Goal: Task Accomplishment & Management: Manage account settings

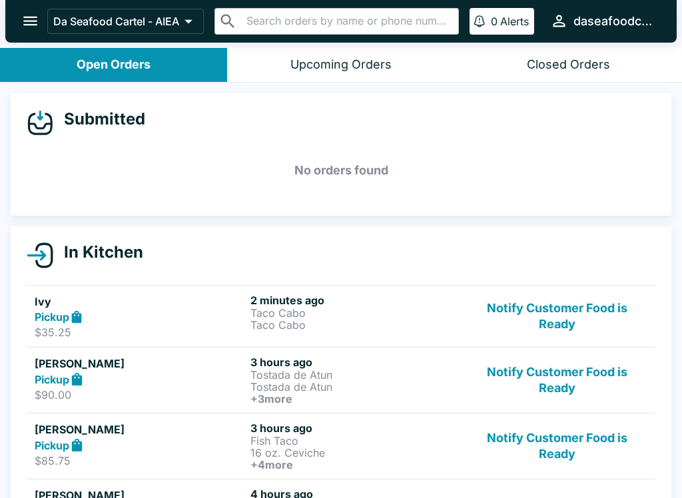
scroll to position [7, 0]
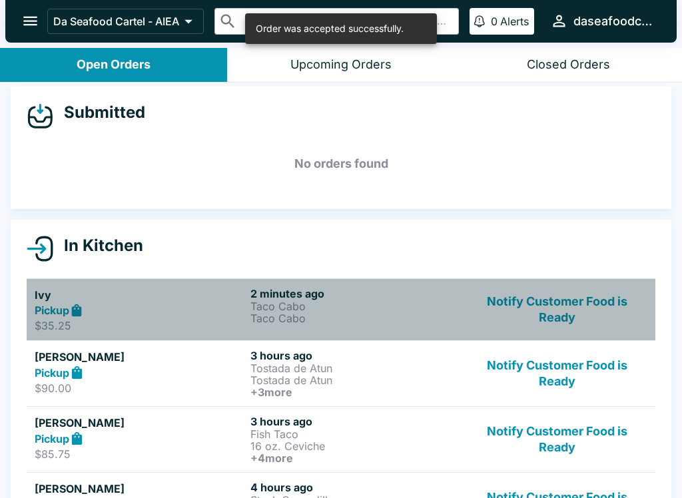
click at [313, 315] on p "Taco Cabo" at bounding box center [356, 319] width 211 height 12
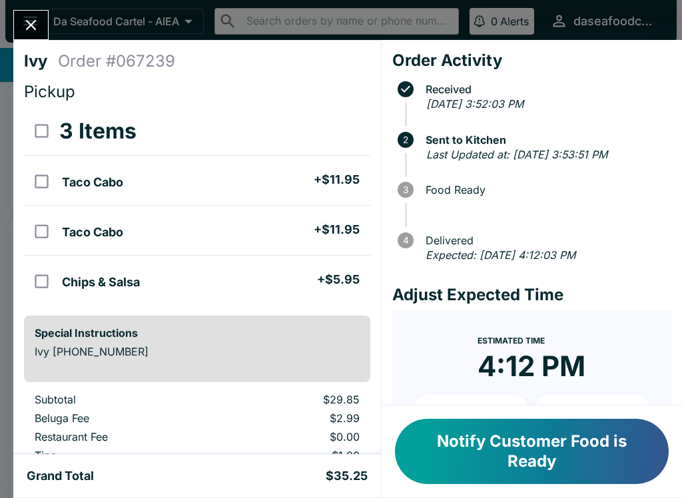
click at [221, 10] on div "Ivy Order # 067239 Pickup 3 Items Taco Cabo + $11.95 Taco Cabo + $11.95 Chips &…" at bounding box center [341, 249] width 682 height 498
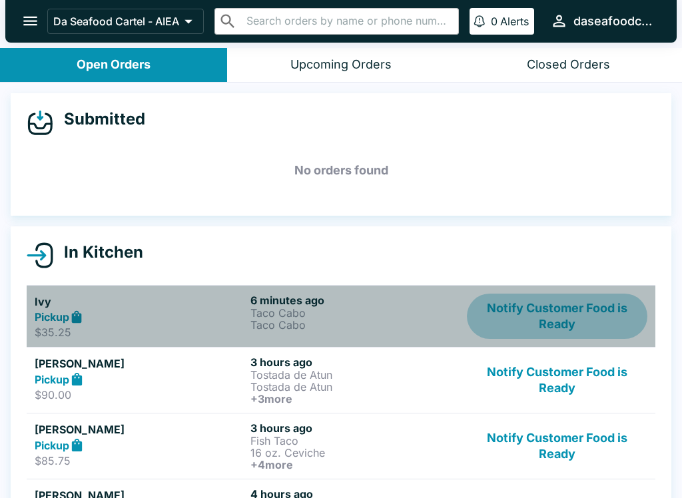
click at [536, 321] on button "Notify Customer Food is Ready" at bounding box center [557, 317] width 181 height 46
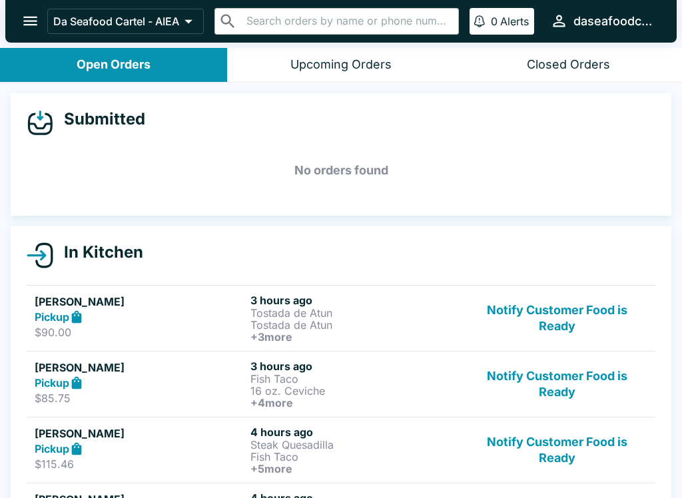
click at [546, 317] on button "Notify Customer Food is Ready" at bounding box center [557, 318] width 181 height 49
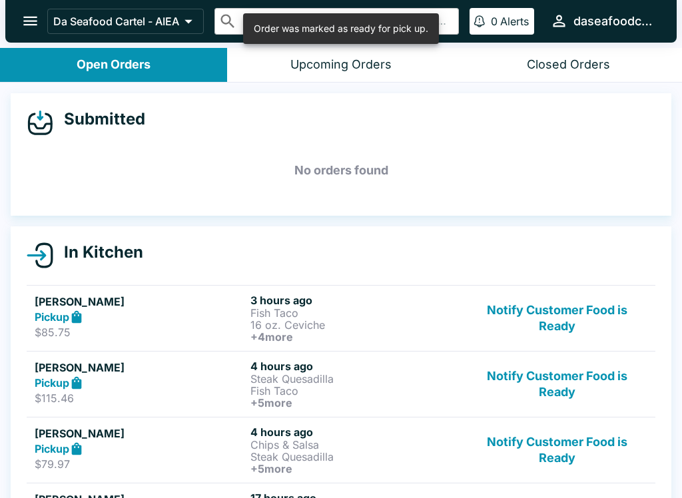
click at [556, 319] on button "Notify Customer Food is Ready" at bounding box center [557, 318] width 181 height 49
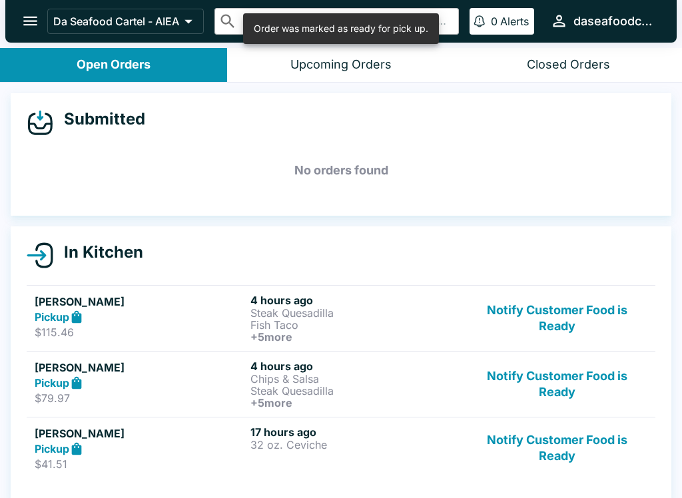
click at [561, 317] on button "Notify Customer Food is Ready" at bounding box center [557, 318] width 181 height 49
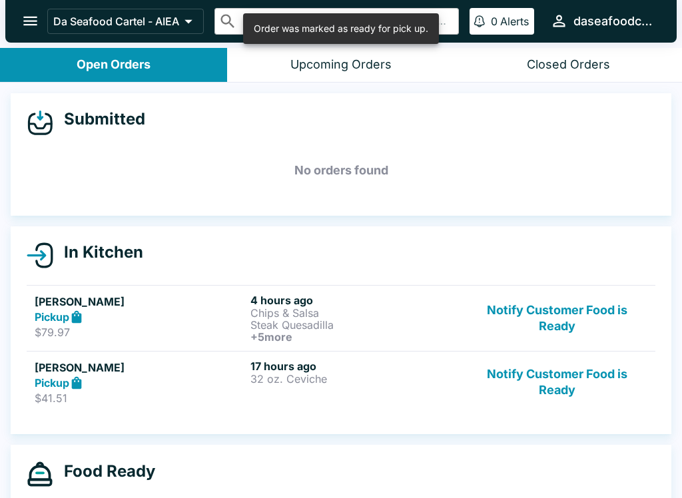
click at [560, 322] on button "Notify Customer Food is Ready" at bounding box center [557, 318] width 181 height 49
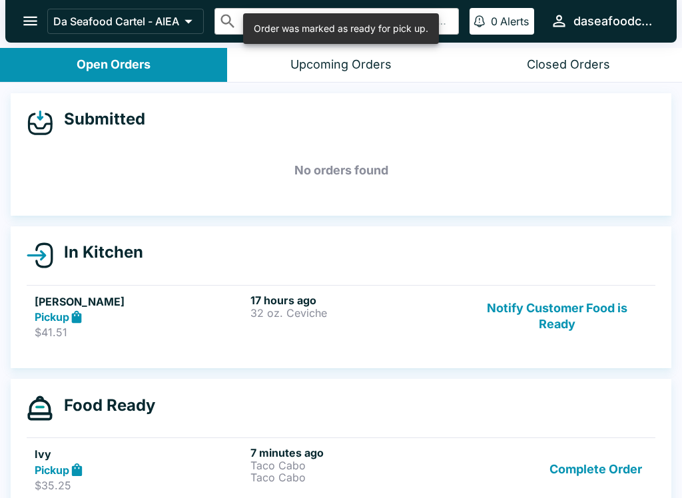
click at [556, 319] on button "Notify Customer Food is Ready" at bounding box center [557, 317] width 181 height 46
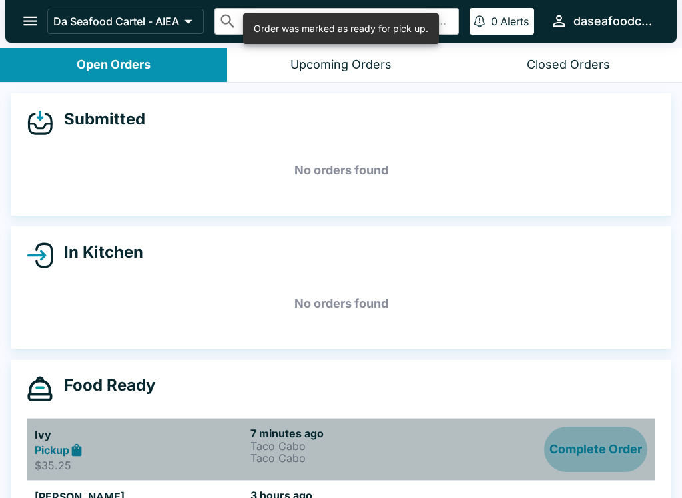
click at [608, 445] on button "Complete Order" at bounding box center [595, 450] width 103 height 46
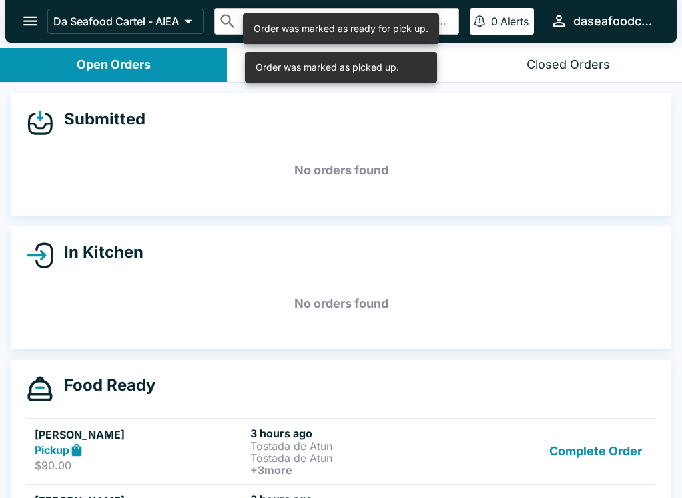
click at [612, 447] on button "Complete Order" at bounding box center [595, 451] width 103 height 49
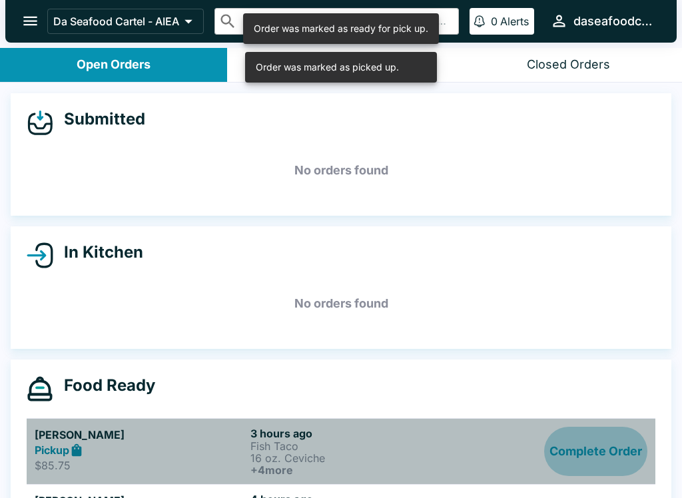
click at [616, 456] on button "Complete Order" at bounding box center [595, 451] width 103 height 49
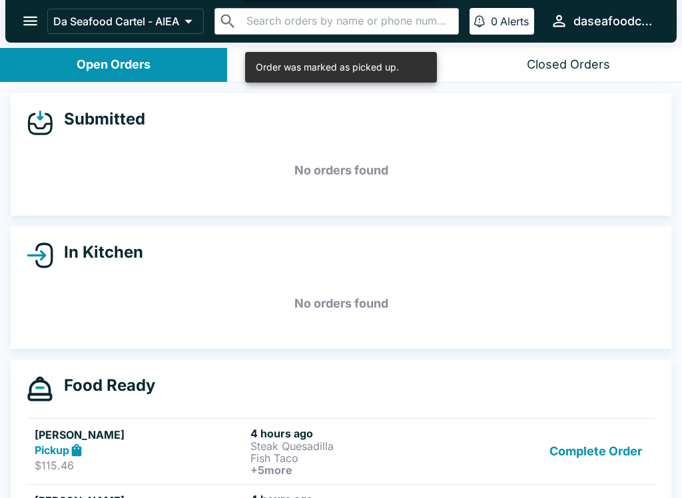
click at [621, 454] on button "Complete Order" at bounding box center [595, 451] width 103 height 49
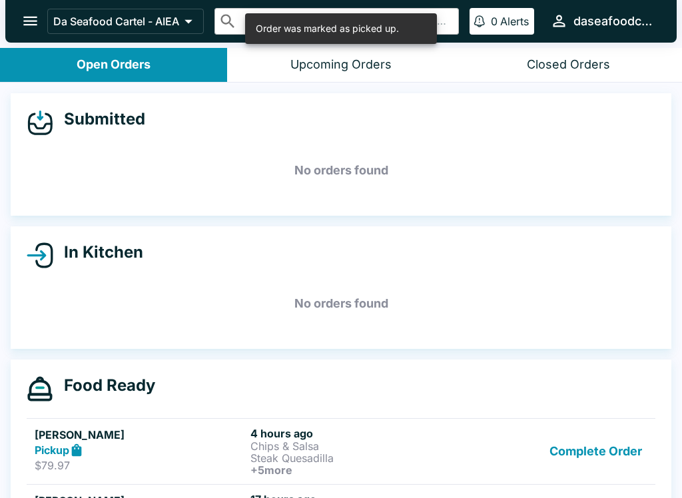
click at [620, 455] on button "Complete Order" at bounding box center [595, 451] width 103 height 49
click at [618, 450] on button "Complete Order" at bounding box center [595, 450] width 103 height 46
